Goal: Transaction & Acquisition: Purchase product/service

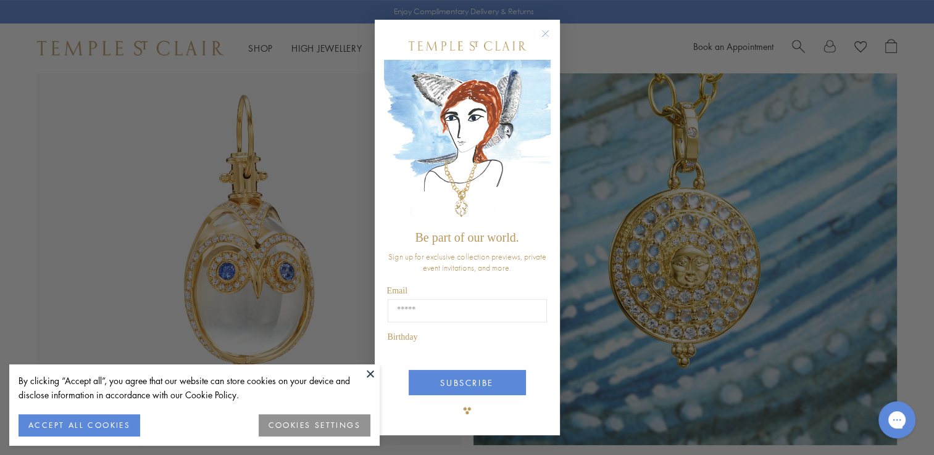
scroll to position [802, 0]
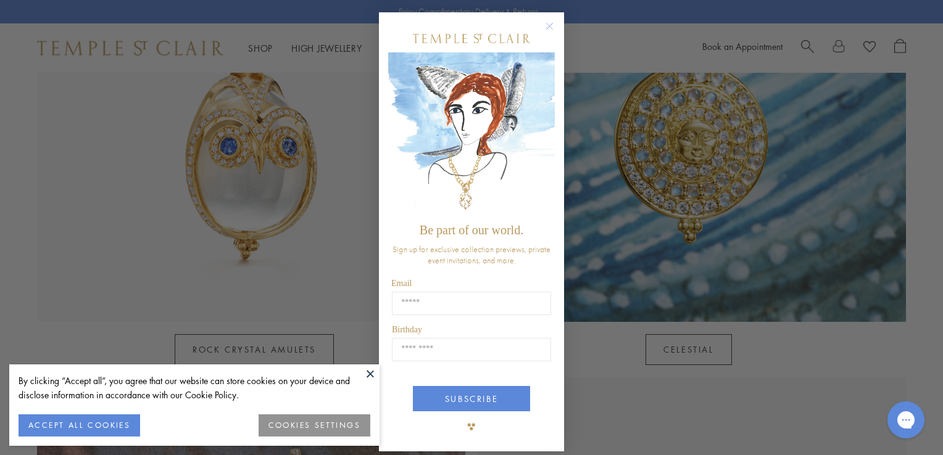
click at [545, 24] on circle "Close dialog" at bounding box center [549, 26] width 15 height 15
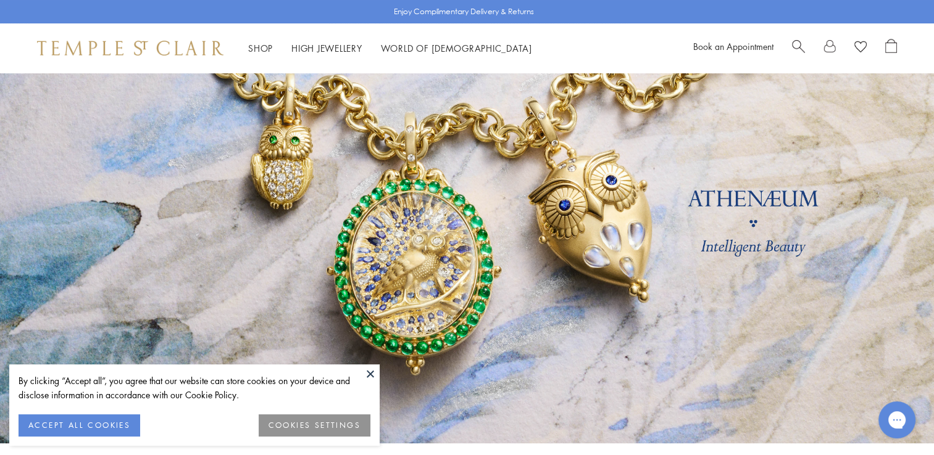
scroll to position [0, 0]
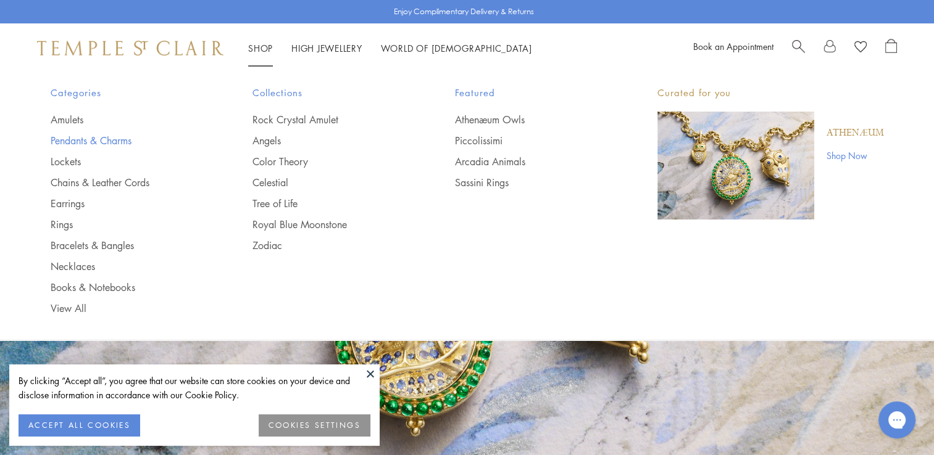
click at [86, 139] on link "Pendants & Charms" at bounding box center [127, 141] width 153 height 14
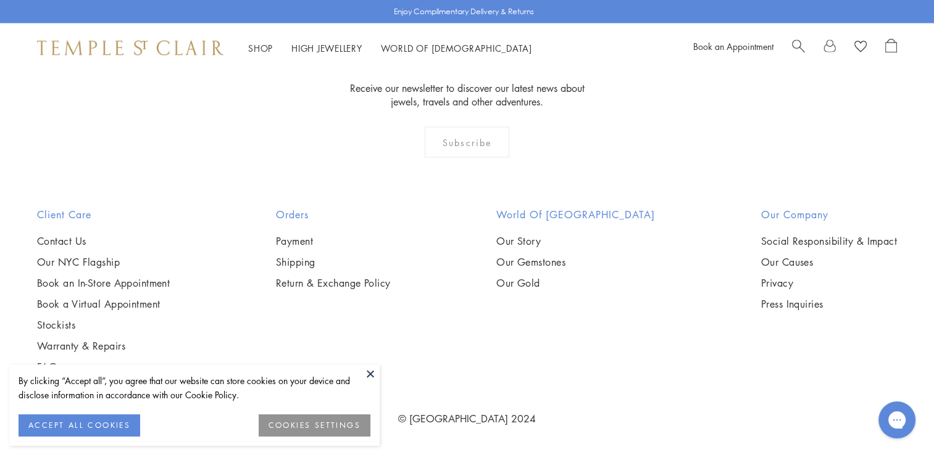
scroll to position [7837, 0]
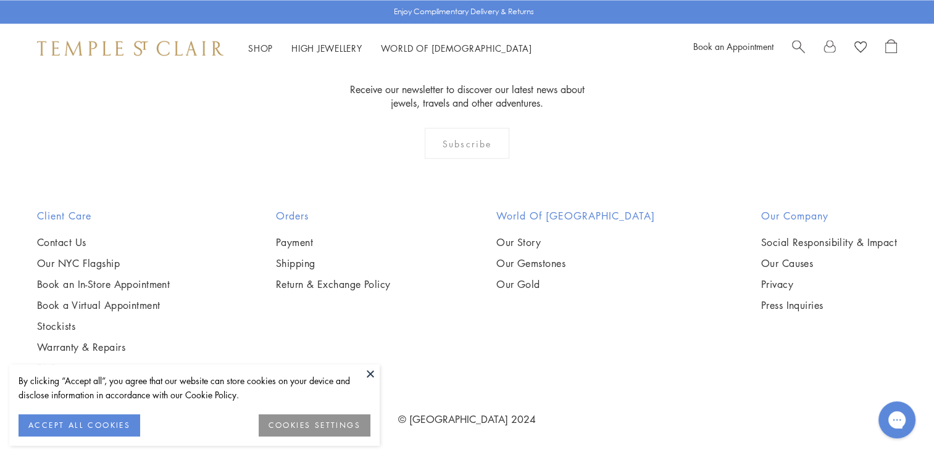
scroll to position [3332, 0]
click at [0, 0] on img at bounding box center [0, 0] width 0 height 0
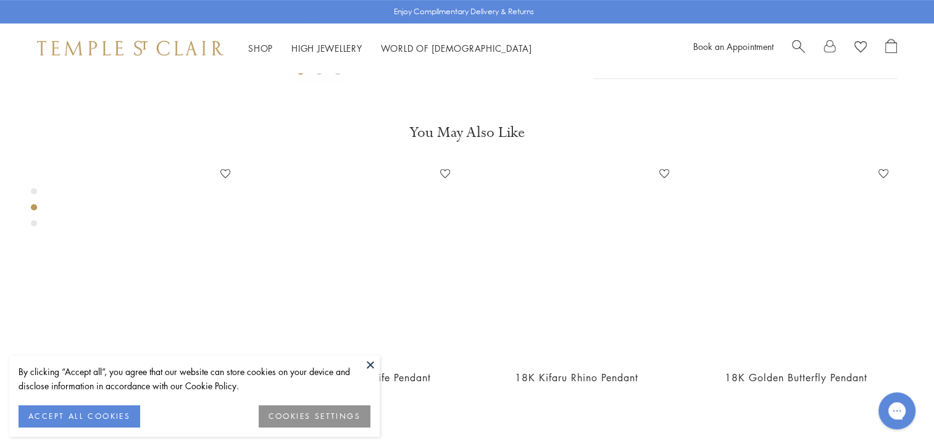
scroll to position [690, 0]
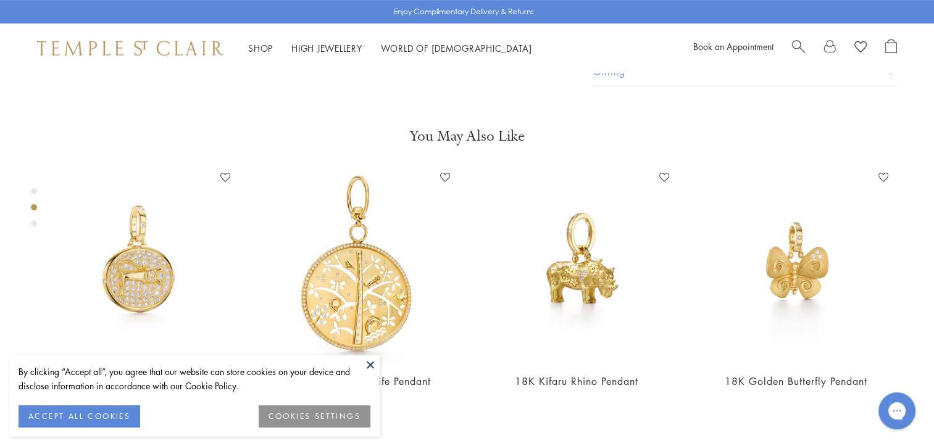
scroll to position [443, 0]
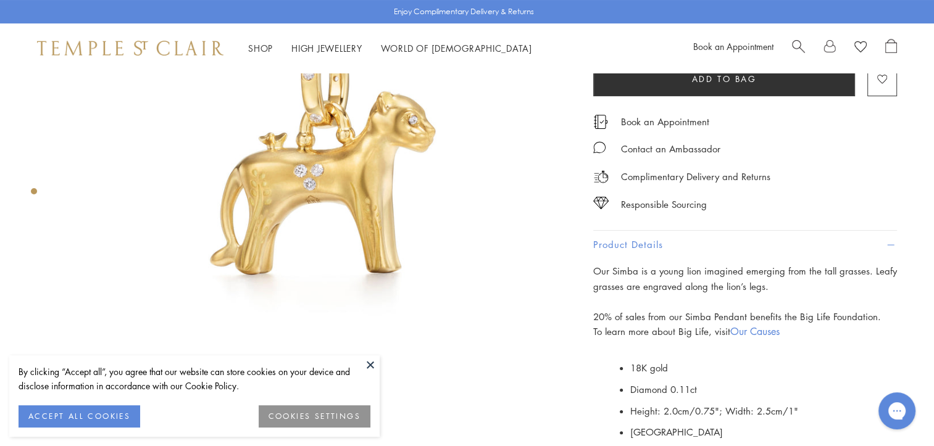
scroll to position [70, 0]
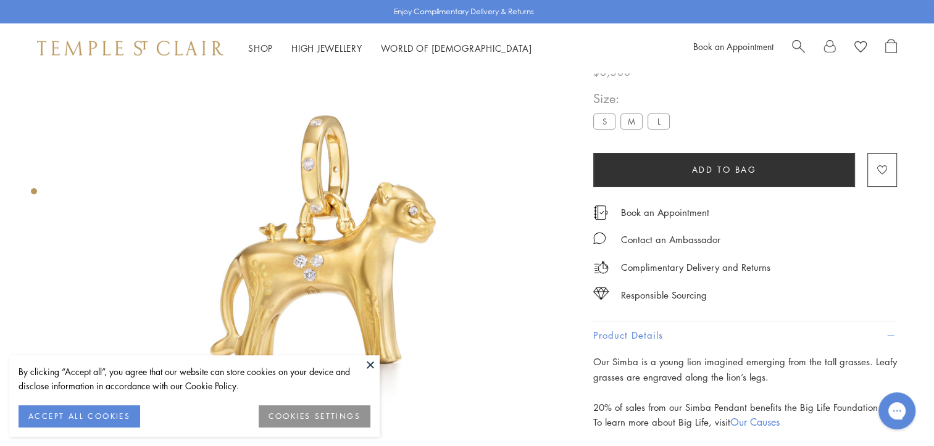
click at [372, 249] on img at bounding box center [319, 259] width 514 height 514
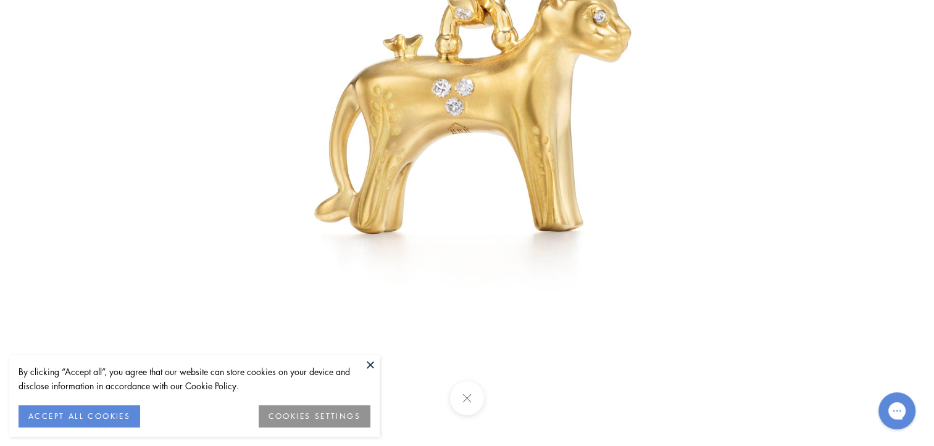
click at [466, 399] on button at bounding box center [467, 398] width 34 height 34
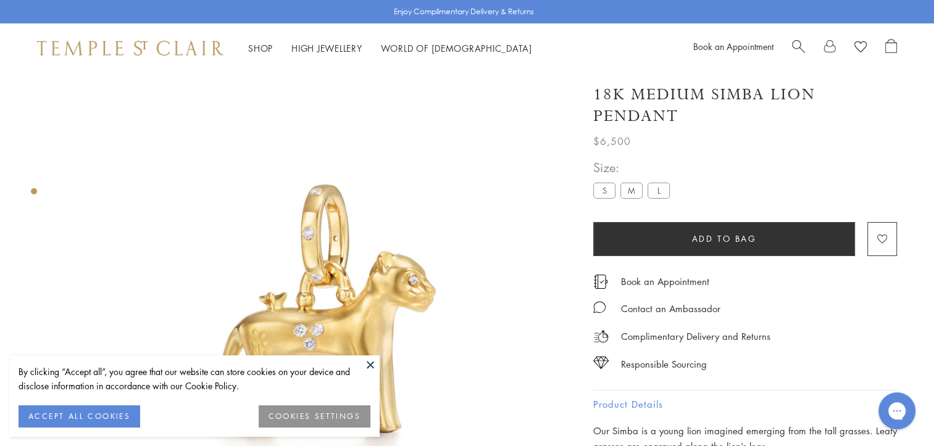
scroll to position [0, 0]
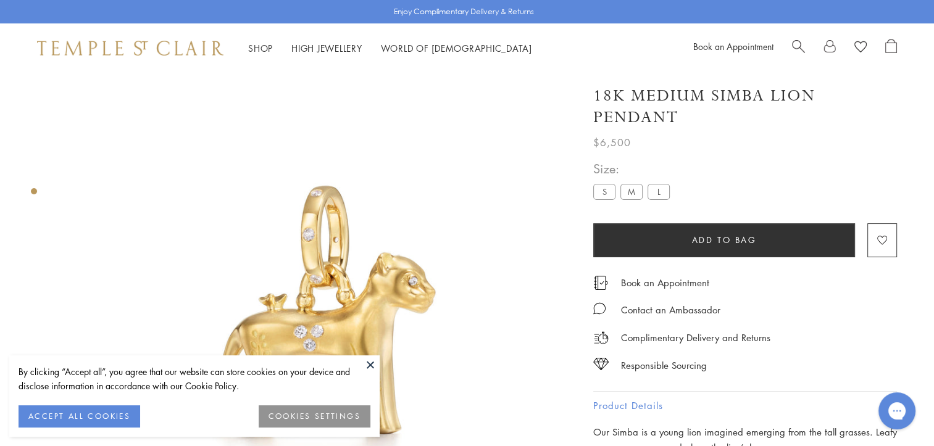
click at [659, 191] on label "L" at bounding box center [658, 191] width 22 height 15
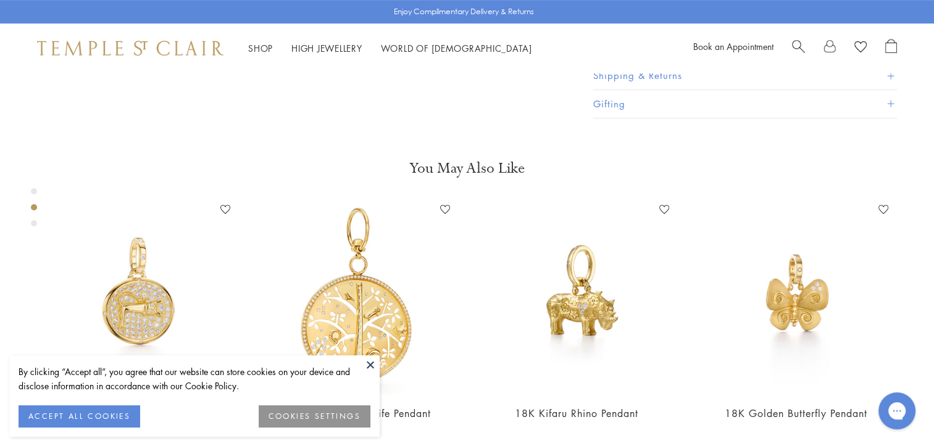
scroll to position [555, 0]
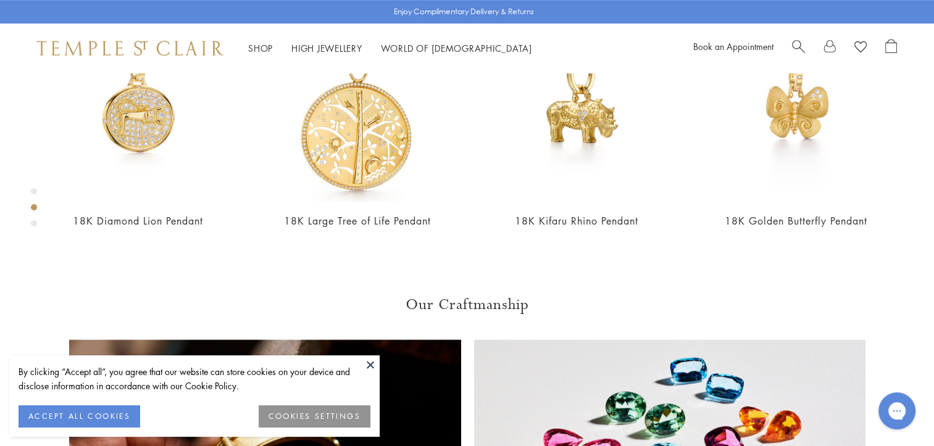
scroll to position [813, 0]
